Goal: Information Seeking & Learning: Check status

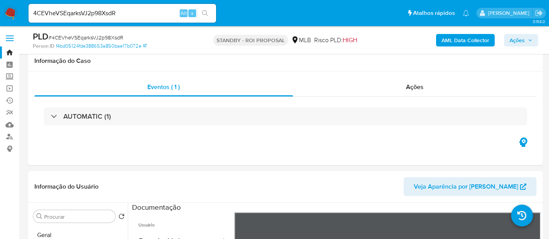
select select "10"
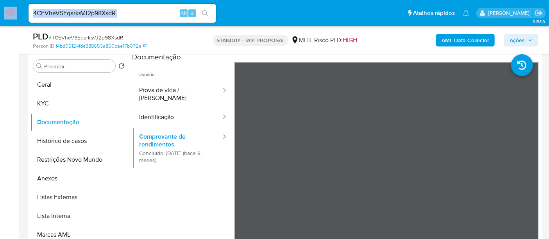
drag, startPoint x: 135, startPoint y: 19, endPoint x: 0, endPoint y: 21, distance: 135.2
click at [0, 21] on nav "Pausado Ver notificaciones 4CEVheVSEqarksVJ2p98XsdR Alt s Atalhos rápidos Presi…" at bounding box center [274, 13] width 549 height 26
click at [131, 12] on input "4CEVheVSEqarksVJ2p98XsdR" at bounding box center [123, 13] width 188 height 10
type input "4"
click at [82, 12] on input at bounding box center [123, 13] width 188 height 10
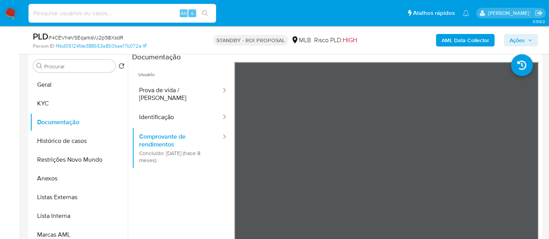
paste input "pemY9qfnUgV4wSiWJfMtEp2J"
type input "pemY9qfnUgV4wSiWJfMtEp2J"
click at [204, 10] on icon "search-icon" at bounding box center [205, 13] width 6 height 6
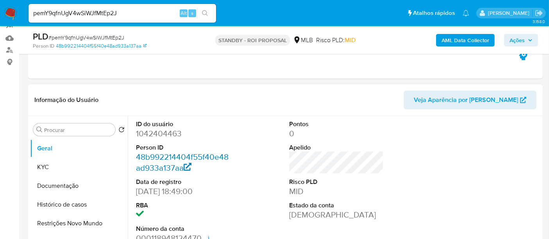
select select "10"
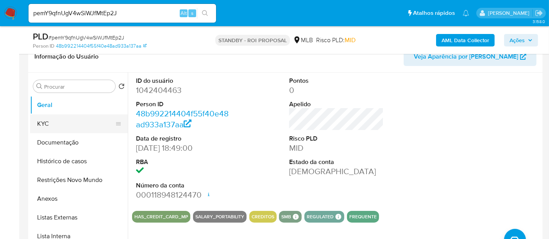
click at [44, 124] on button "KYC" at bounding box center [75, 124] width 91 height 19
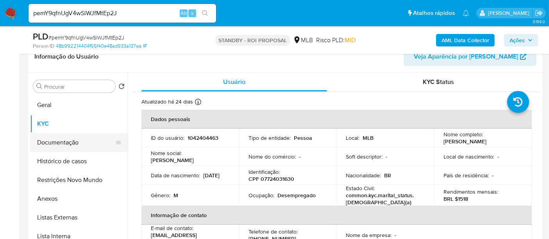
click at [59, 143] on button "Documentação" at bounding box center [75, 142] width 91 height 19
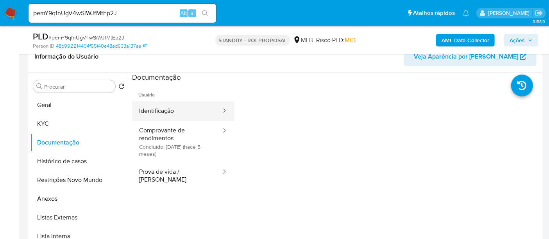
click at [184, 111] on button "Identificação" at bounding box center [177, 111] width 90 height 20
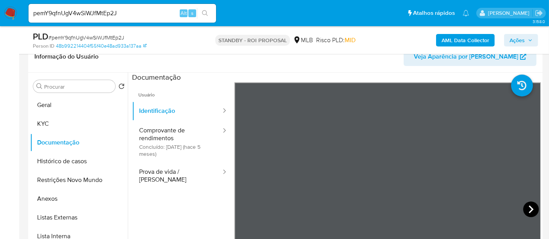
click at [526, 208] on icon at bounding box center [531, 210] width 16 height 16
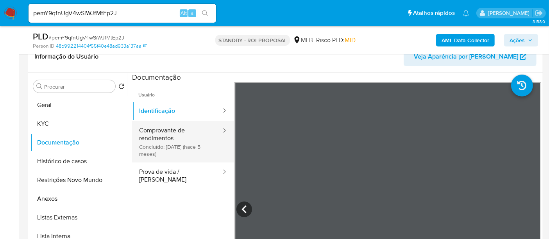
drag, startPoint x: 161, startPoint y: 138, endPoint x: 214, endPoint y: 135, distance: 53.6
click at [161, 137] on button "Comprovante de rendimentos Concluído: [DATE] (hace 5 meses)" at bounding box center [177, 141] width 90 height 41
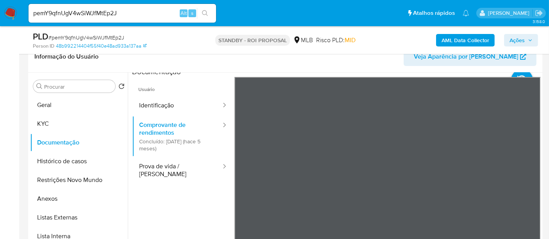
scroll to position [0, 0]
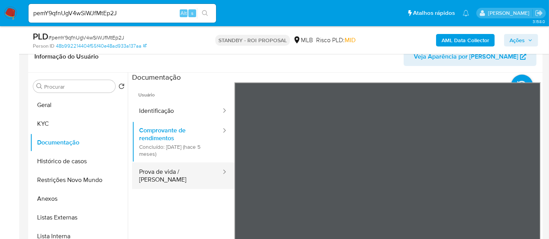
drag, startPoint x: 166, startPoint y: 174, endPoint x: 217, endPoint y: 173, distance: 51.2
click at [167, 172] on button "Prova de vida / [PERSON_NAME]" at bounding box center [177, 176] width 90 height 27
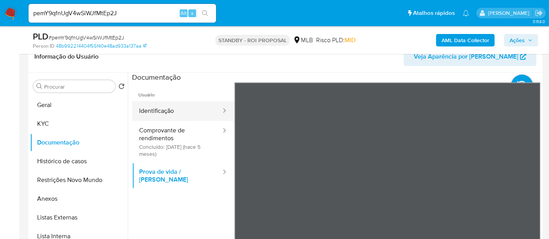
click at [154, 107] on button "Identificação" at bounding box center [177, 111] width 90 height 20
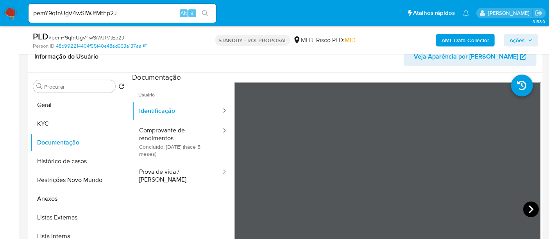
click at [525, 208] on icon at bounding box center [531, 210] width 16 height 16
